Goal: Navigation & Orientation: Find specific page/section

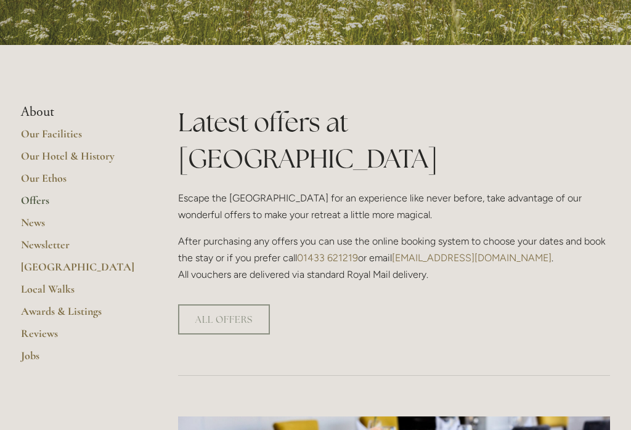
scroll to position [214, 0]
click at [49, 331] on link "Reviews" at bounding box center [80, 337] width 118 height 22
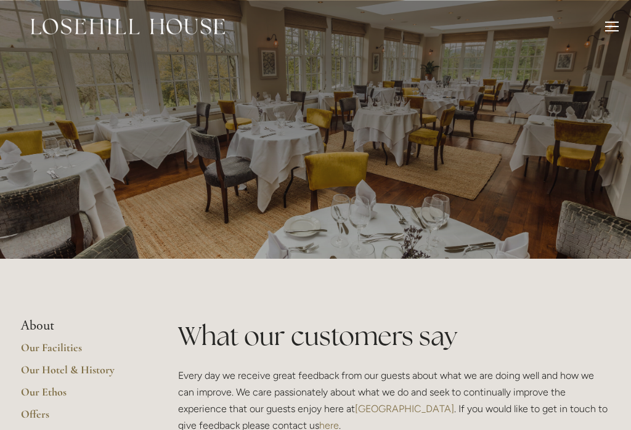
click at [613, 22] on div at bounding box center [612, 22] width 14 height 1
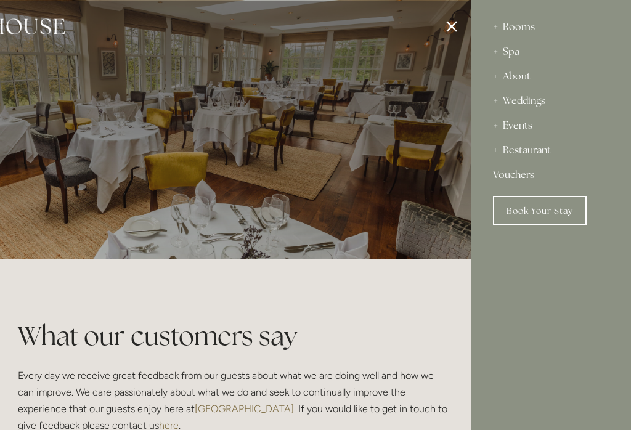
click at [517, 26] on div "Rooms" at bounding box center [551, 27] width 116 height 25
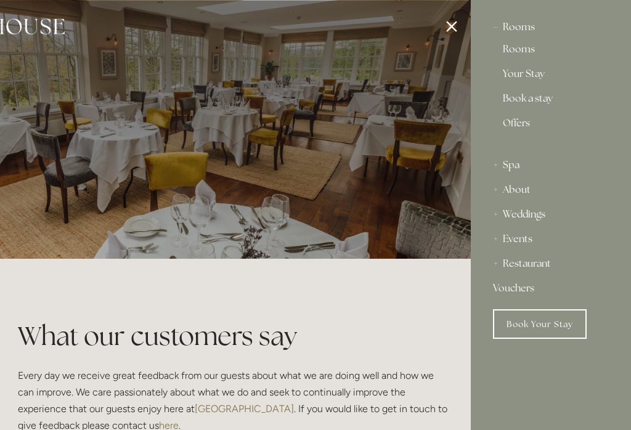
click at [514, 28] on div "Rooms" at bounding box center [551, 27] width 116 height 25
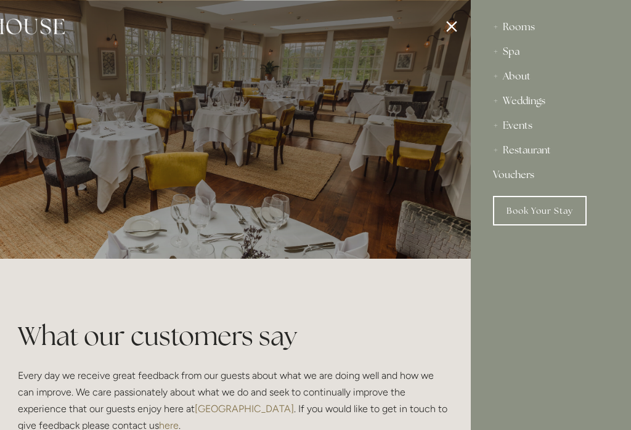
click at [513, 25] on div "Rooms" at bounding box center [551, 27] width 116 height 25
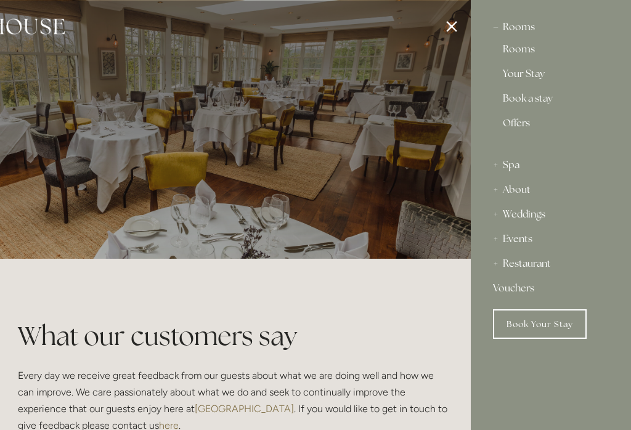
click at [528, 78] on link "Your Stay" at bounding box center [551, 76] width 96 height 15
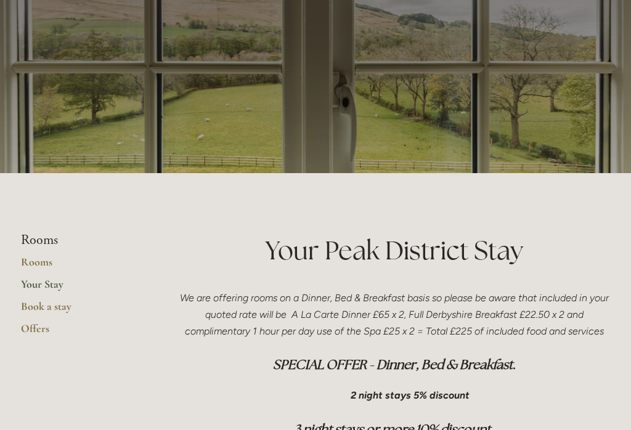
scroll to position [86, 0]
click at [38, 262] on link "Rooms" at bounding box center [80, 266] width 118 height 22
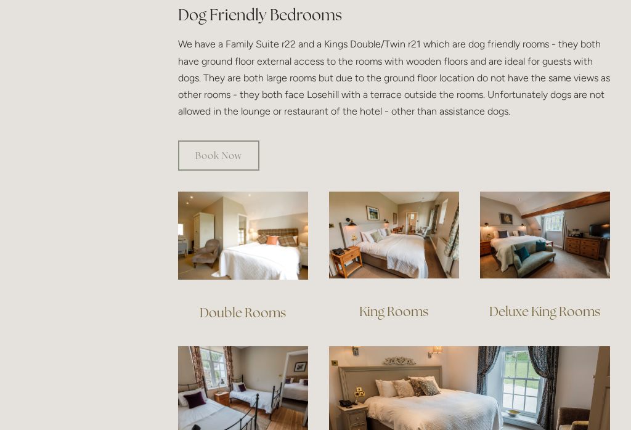
scroll to position [711, 0]
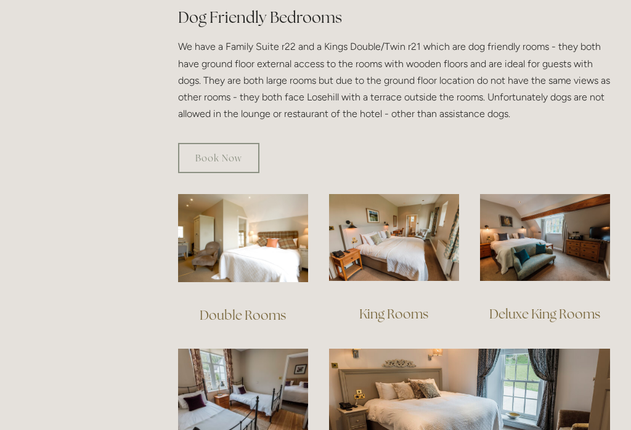
click at [541, 226] on img at bounding box center [545, 237] width 130 height 87
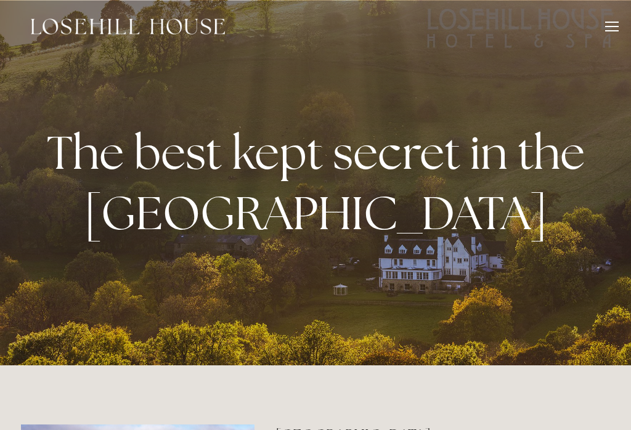
click at [610, 28] on div at bounding box center [612, 29] width 14 height 14
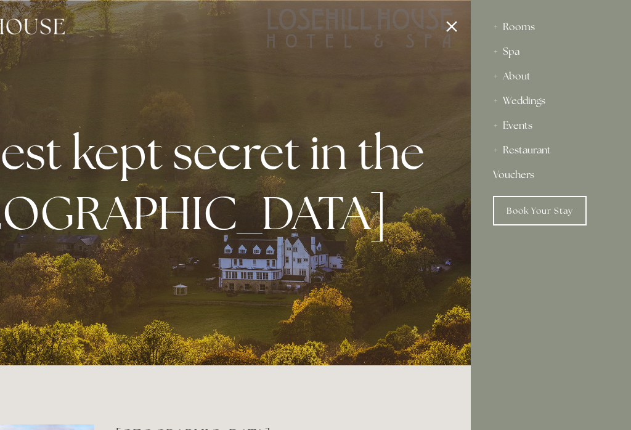
click at [269, 226] on div at bounding box center [155, 215] width 631 height 430
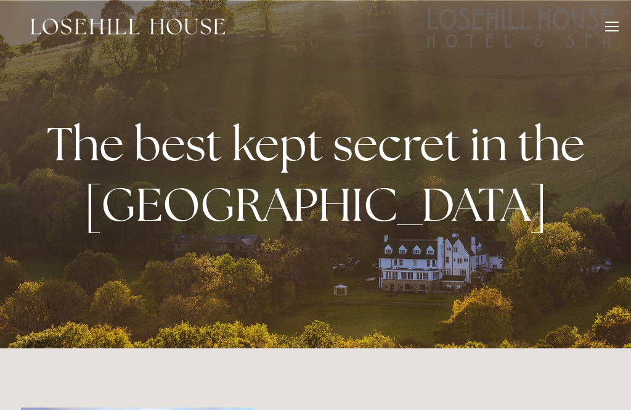
click at [613, 27] on div at bounding box center [612, 29] width 14 height 14
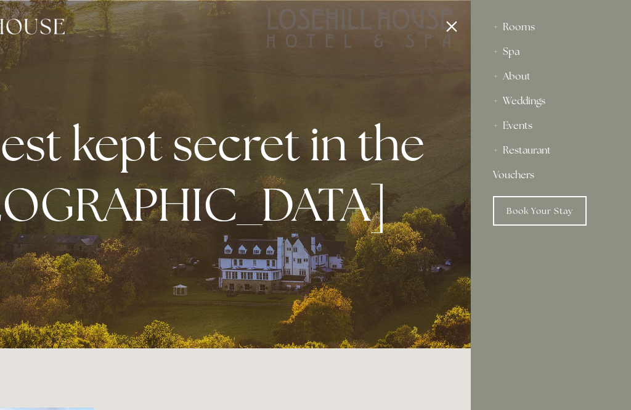
click at [531, 155] on div "Restaurant" at bounding box center [551, 150] width 116 height 25
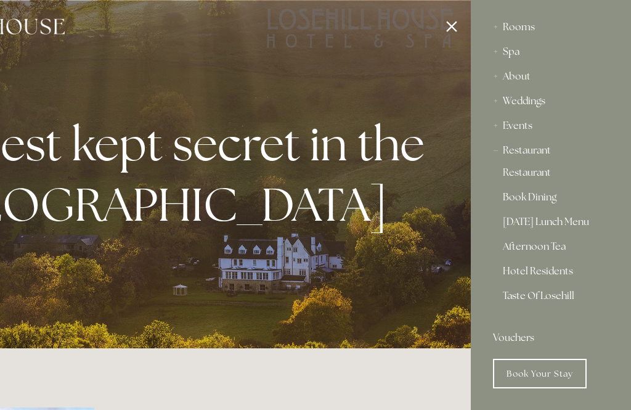
click at [525, 267] on link "Hotel Residents" at bounding box center [551, 273] width 96 height 15
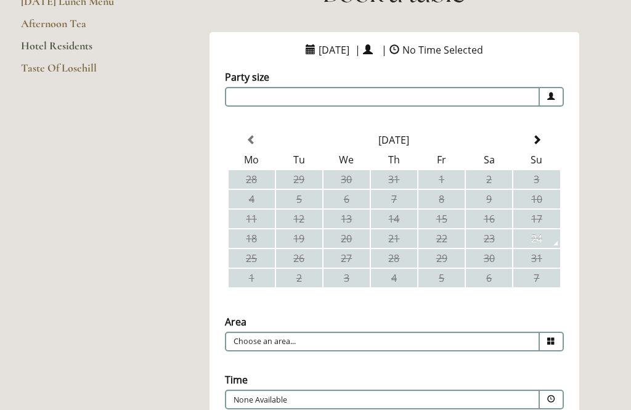
scroll to position [30, 0]
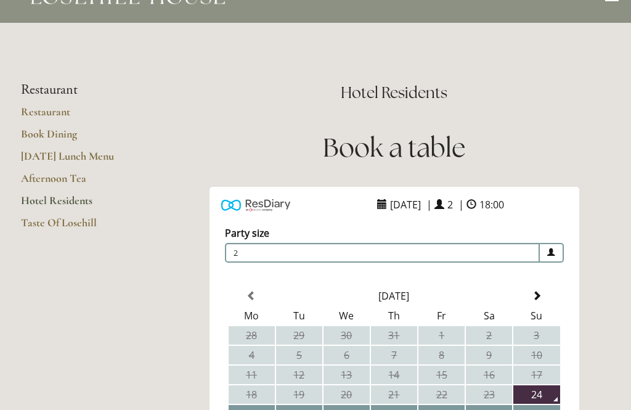
click at [180, 139] on h1 "Book a table" at bounding box center [394, 147] width 432 height 36
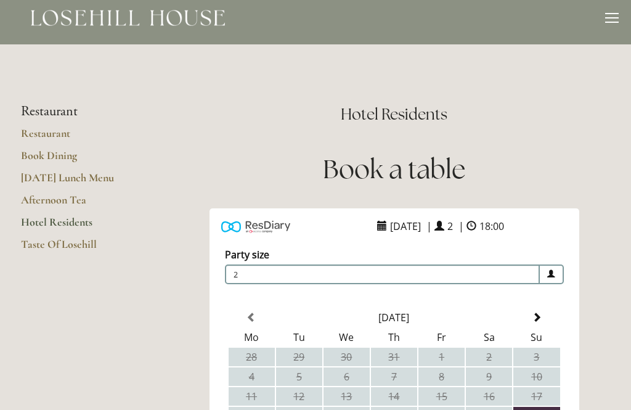
scroll to position [0, 0]
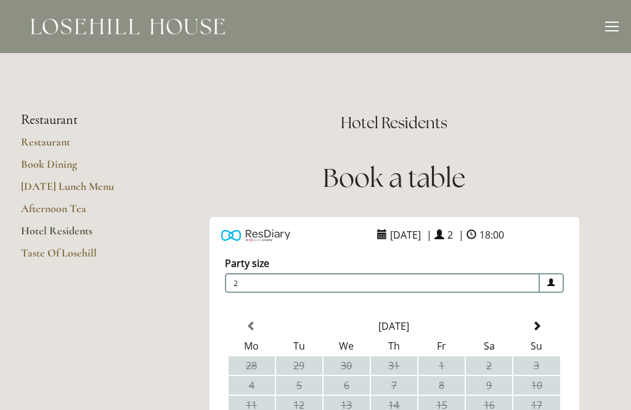
click at [615, 23] on div at bounding box center [612, 29] width 14 height 14
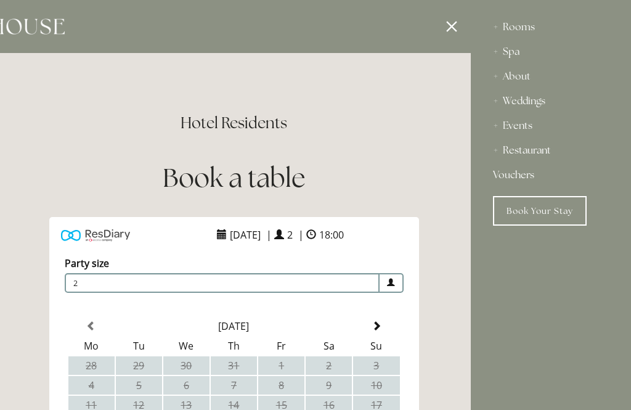
click at [450, 29] on div at bounding box center [155, 205] width 631 height 410
